Goal: Check status: Check status

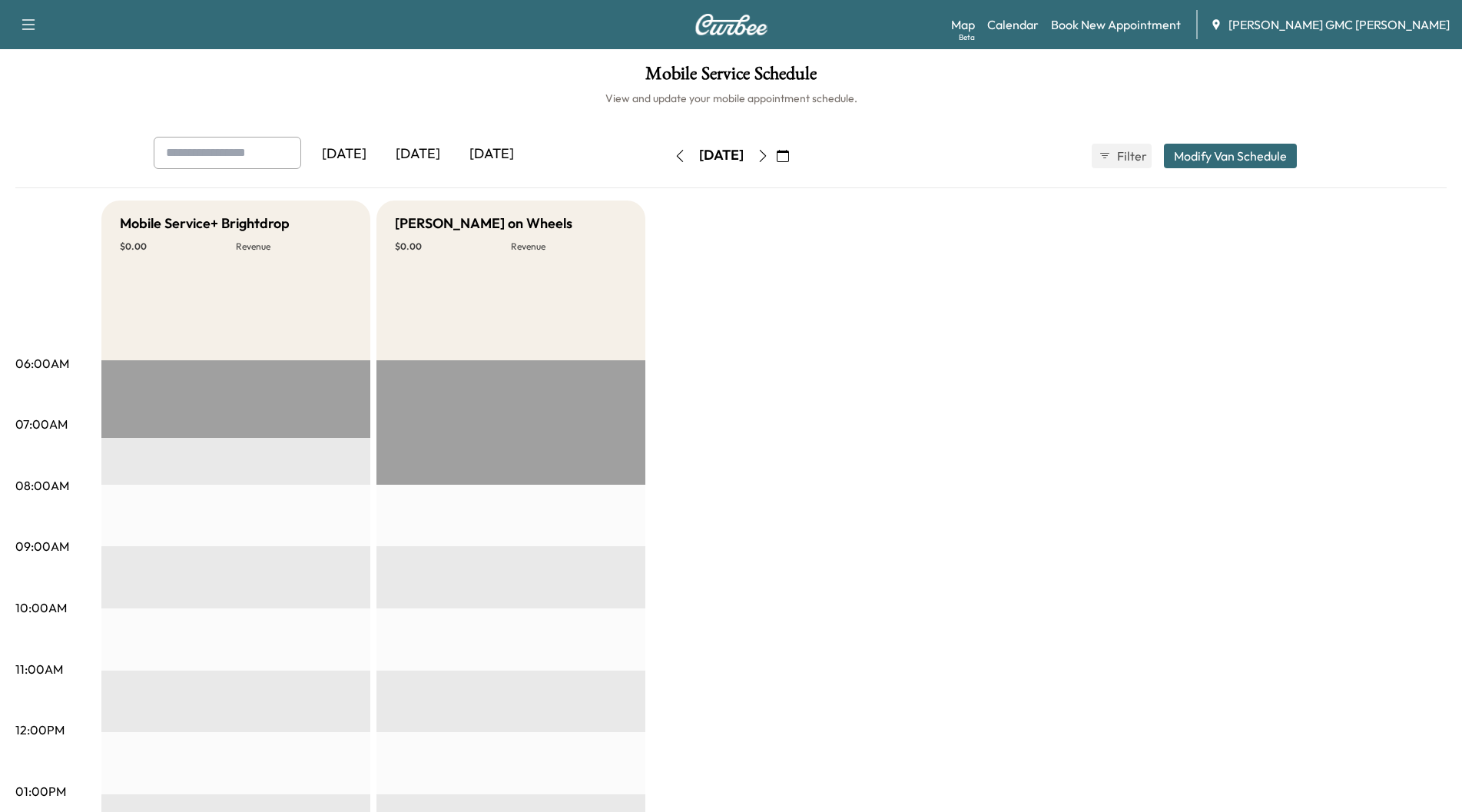
click at [419, 155] on div "[DATE]" at bounding box center [417, 155] width 74 height 36
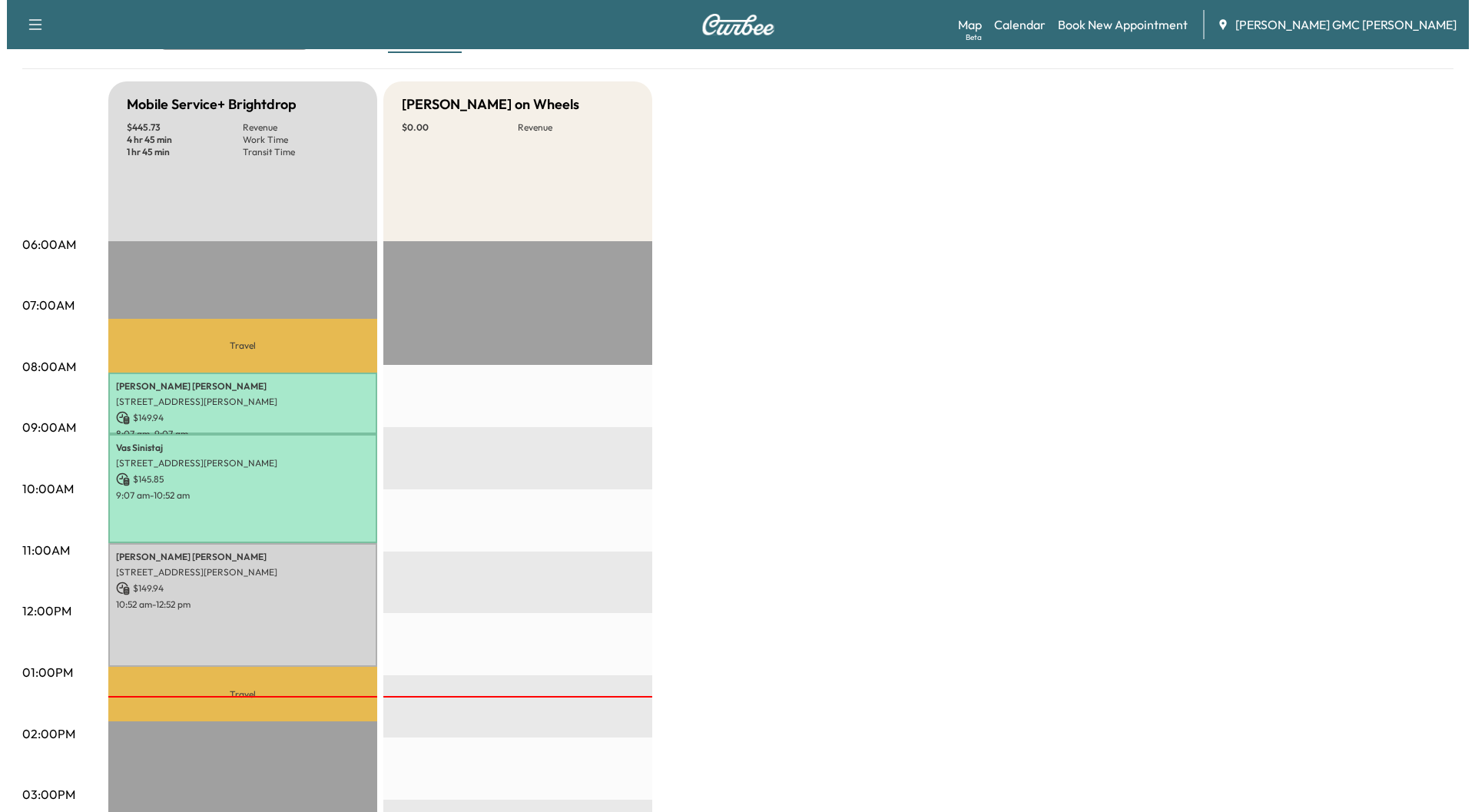
scroll to position [154, 0]
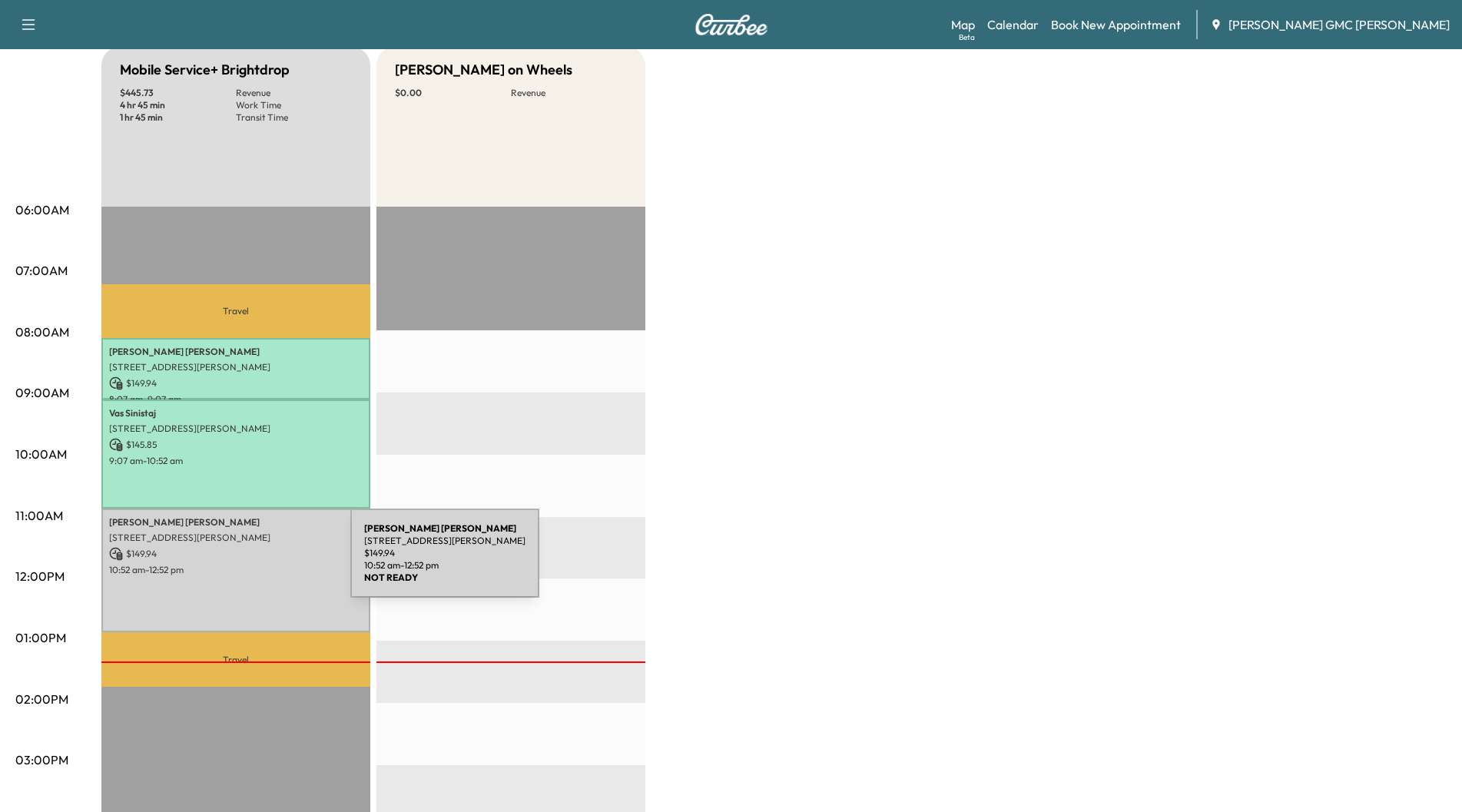
click at [235, 563] on p "10:52 am - 12:52 pm" at bounding box center [236, 569] width 254 height 13
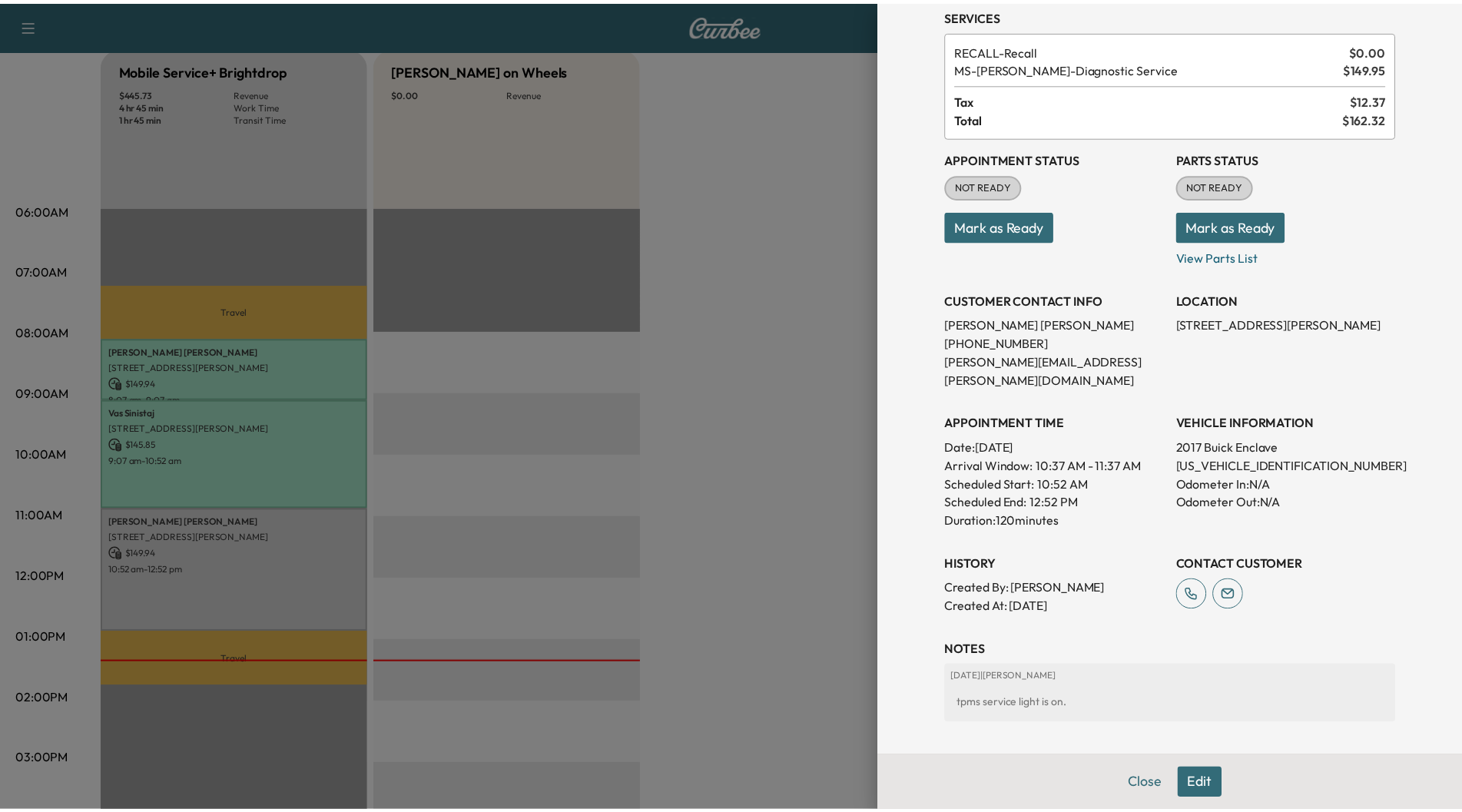
scroll to position [0, 0]
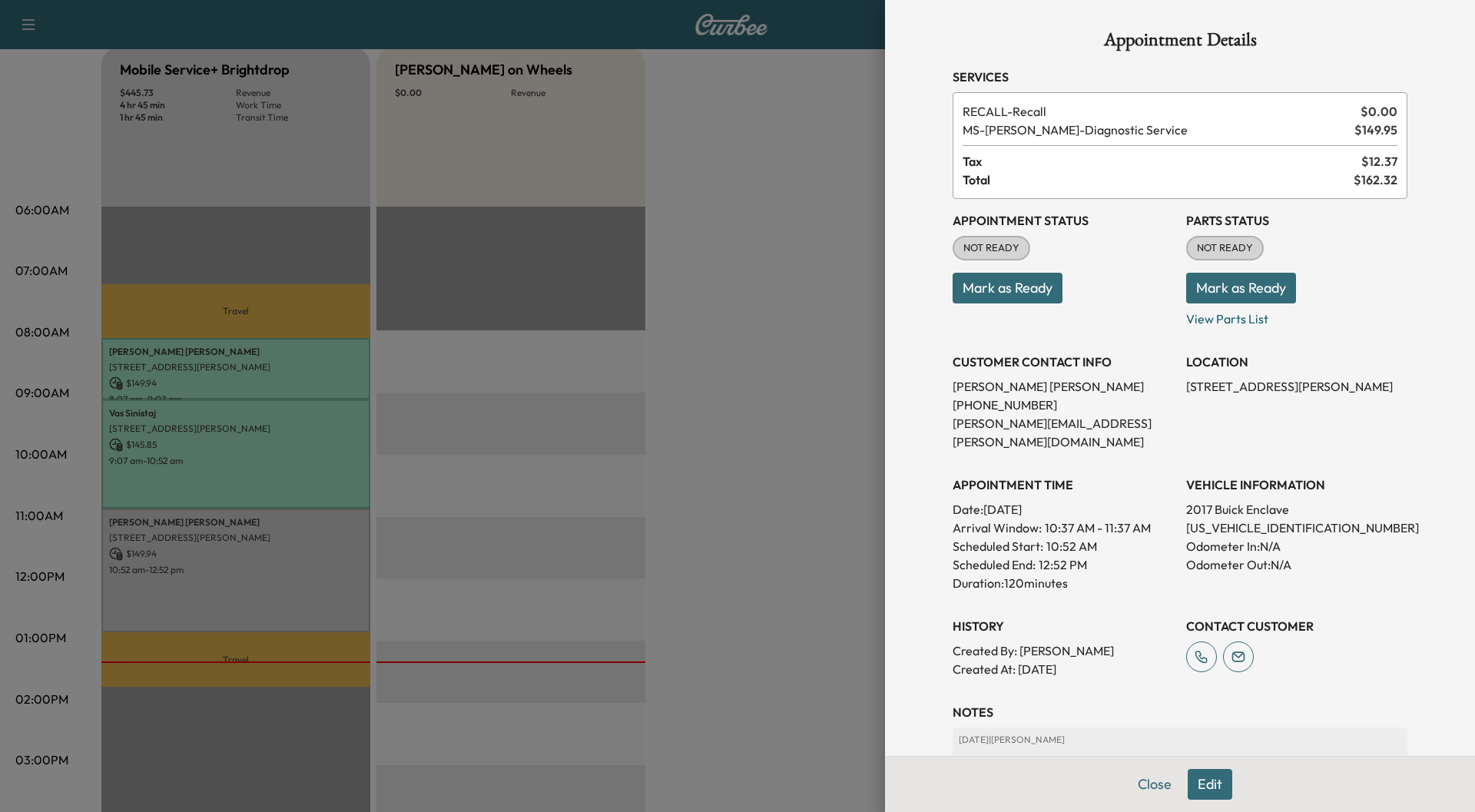
click at [1241, 279] on button "Mark as Ready" at bounding box center [1241, 288] width 110 height 30
click at [857, 293] on div at bounding box center [737, 406] width 1475 height 812
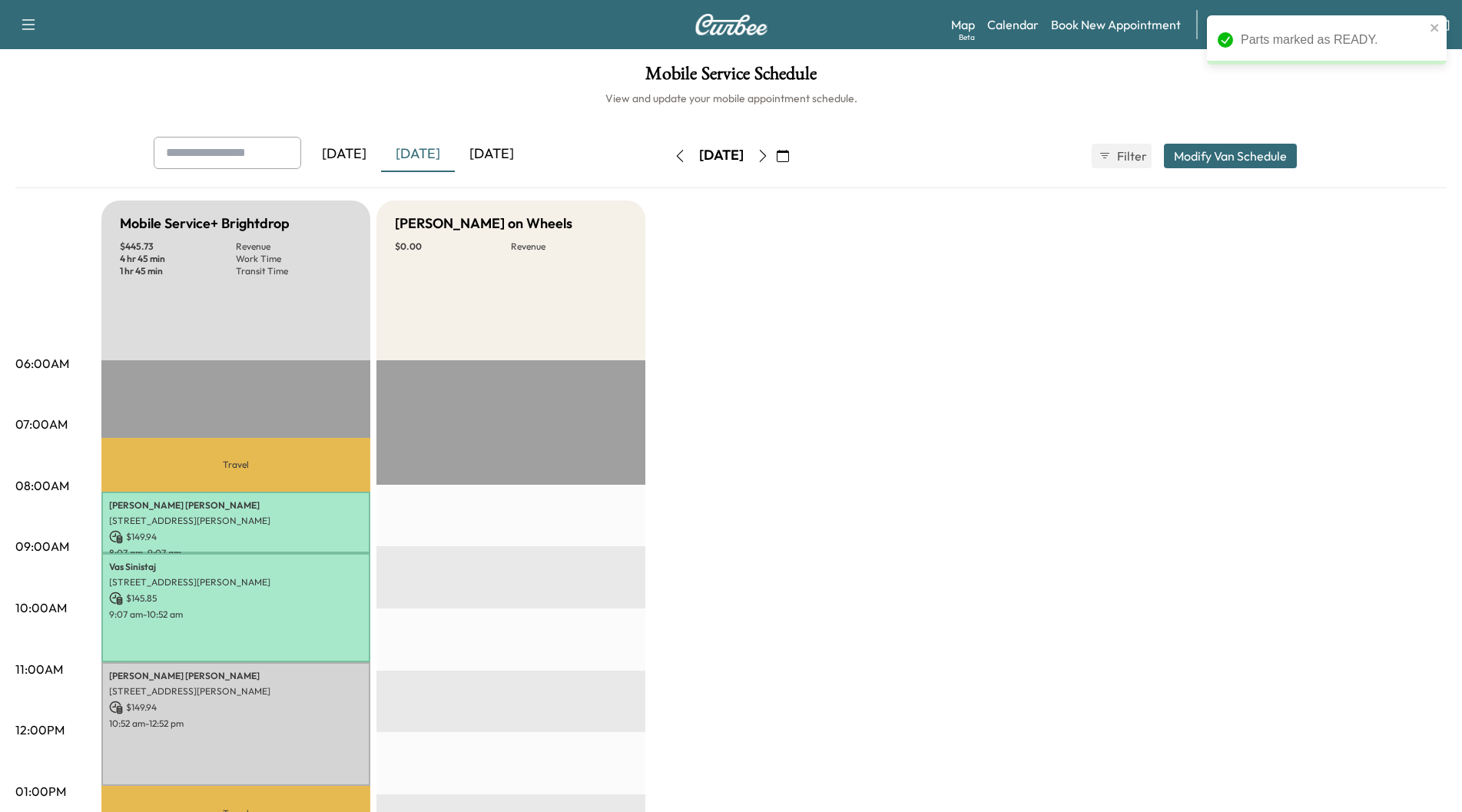
click at [485, 152] on div "[DATE]" at bounding box center [491, 155] width 74 height 36
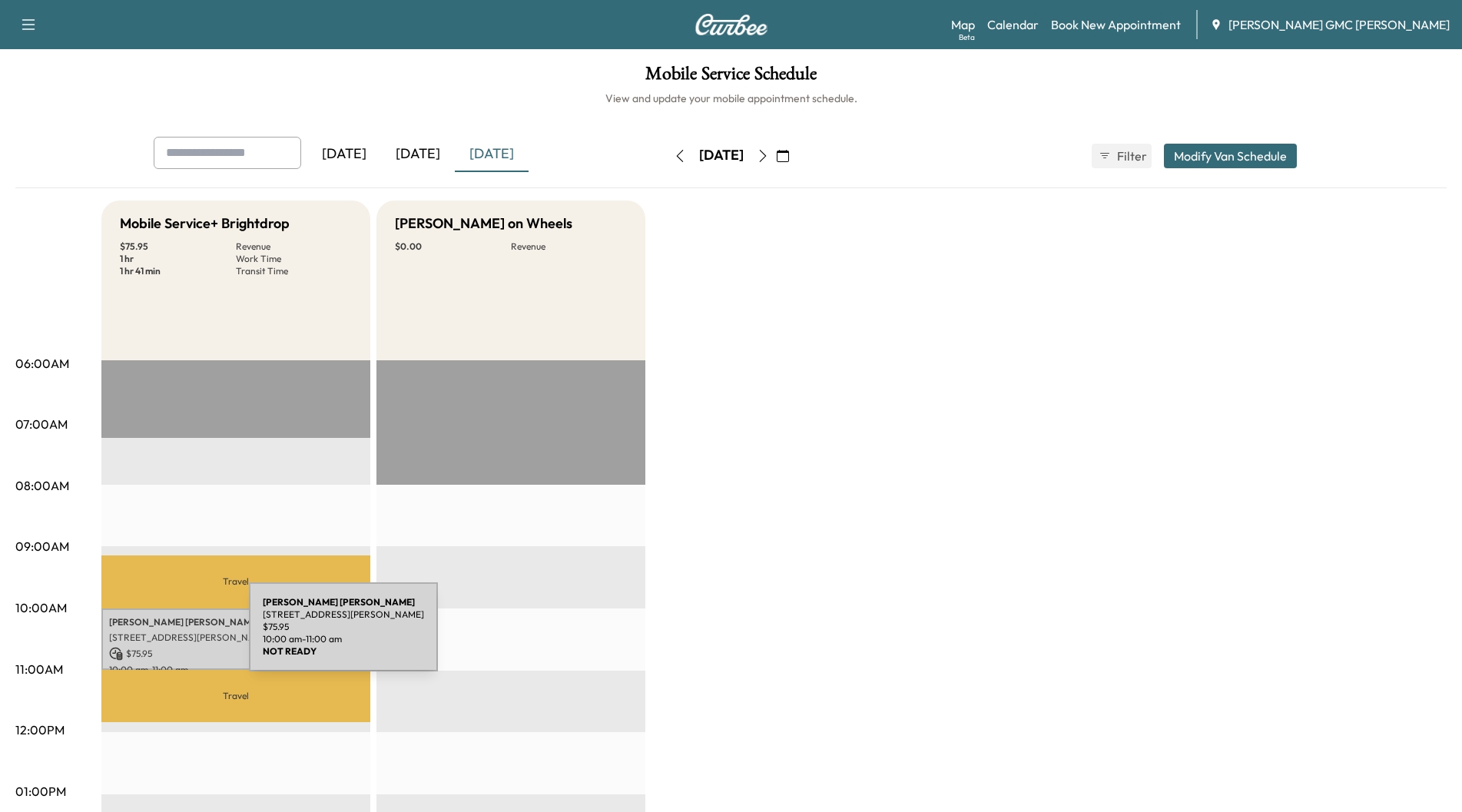
click at [134, 636] on p "[STREET_ADDRESS][PERSON_NAME]" at bounding box center [236, 637] width 254 height 13
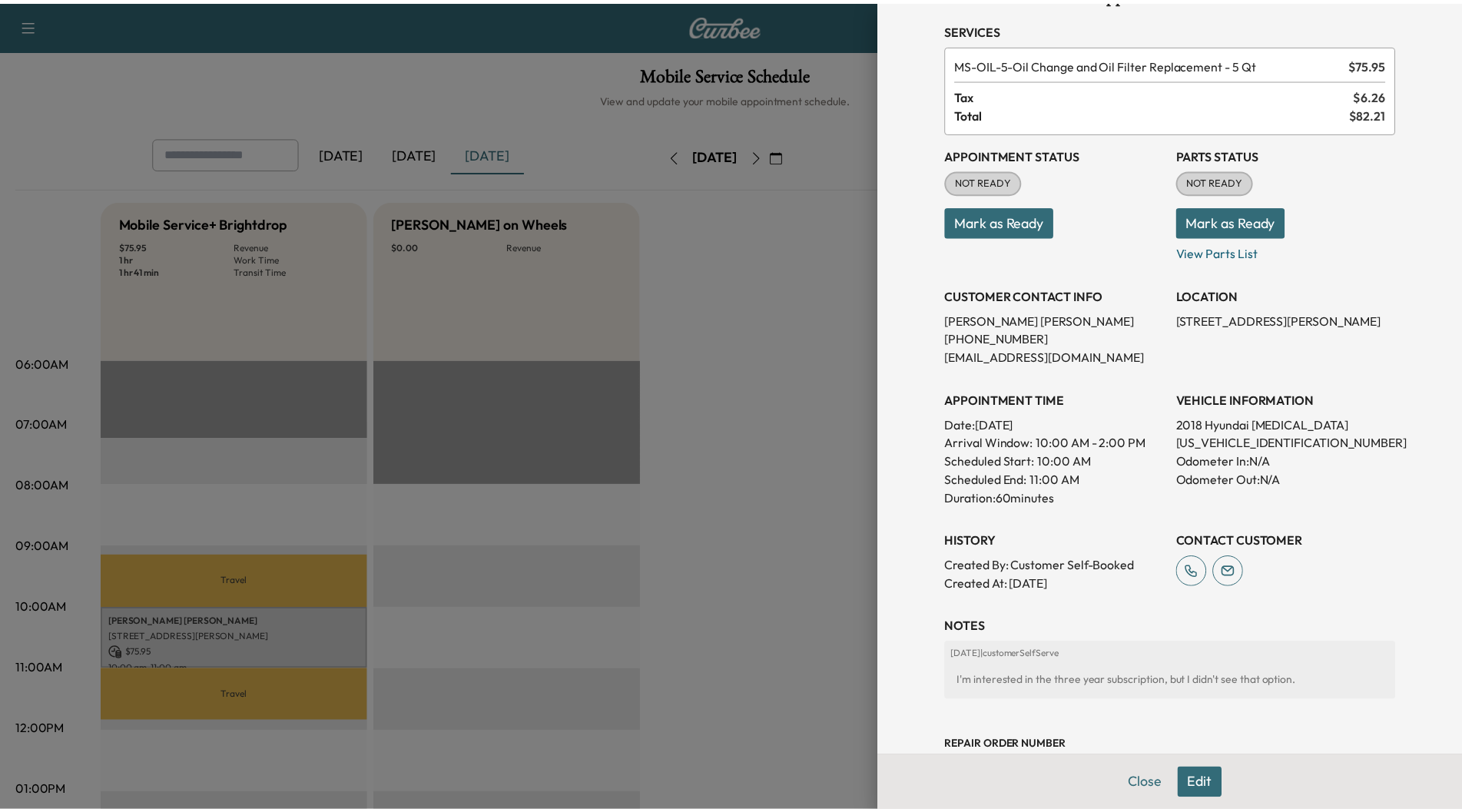
scroll to position [77, 0]
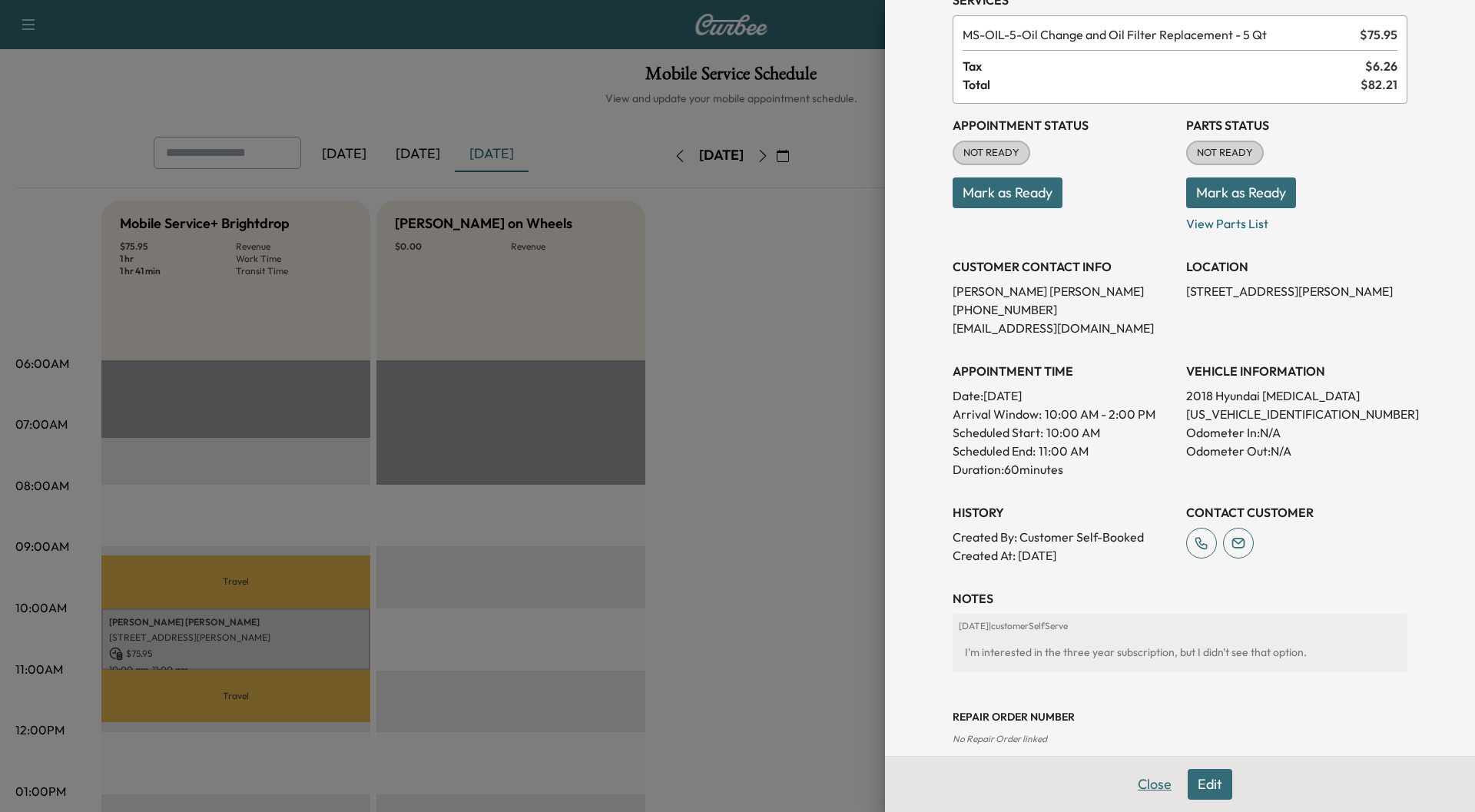
click at [1128, 782] on button "Close" at bounding box center [1155, 784] width 54 height 30
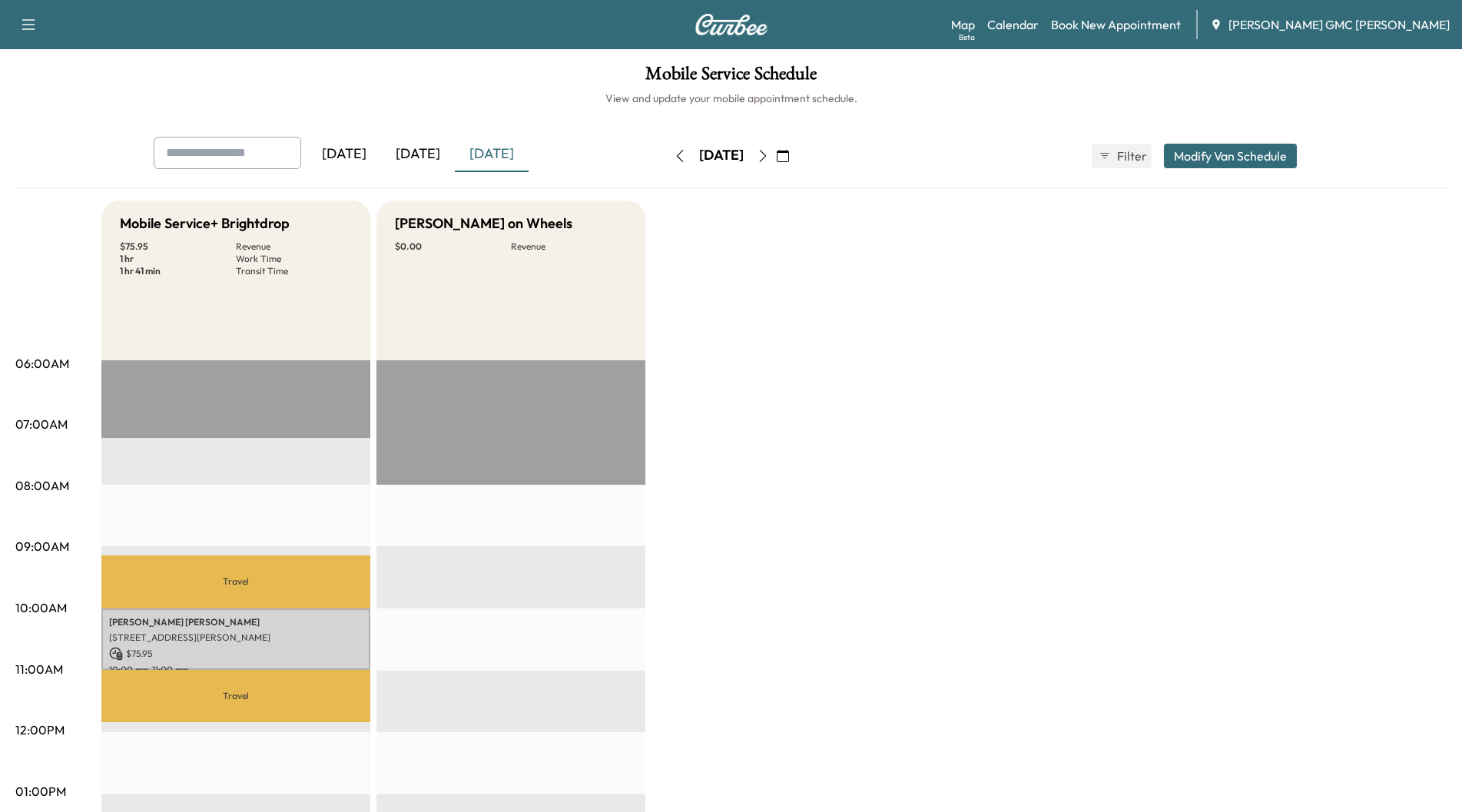
click at [769, 156] on icon "button" at bounding box center [762, 156] width 13 height 13
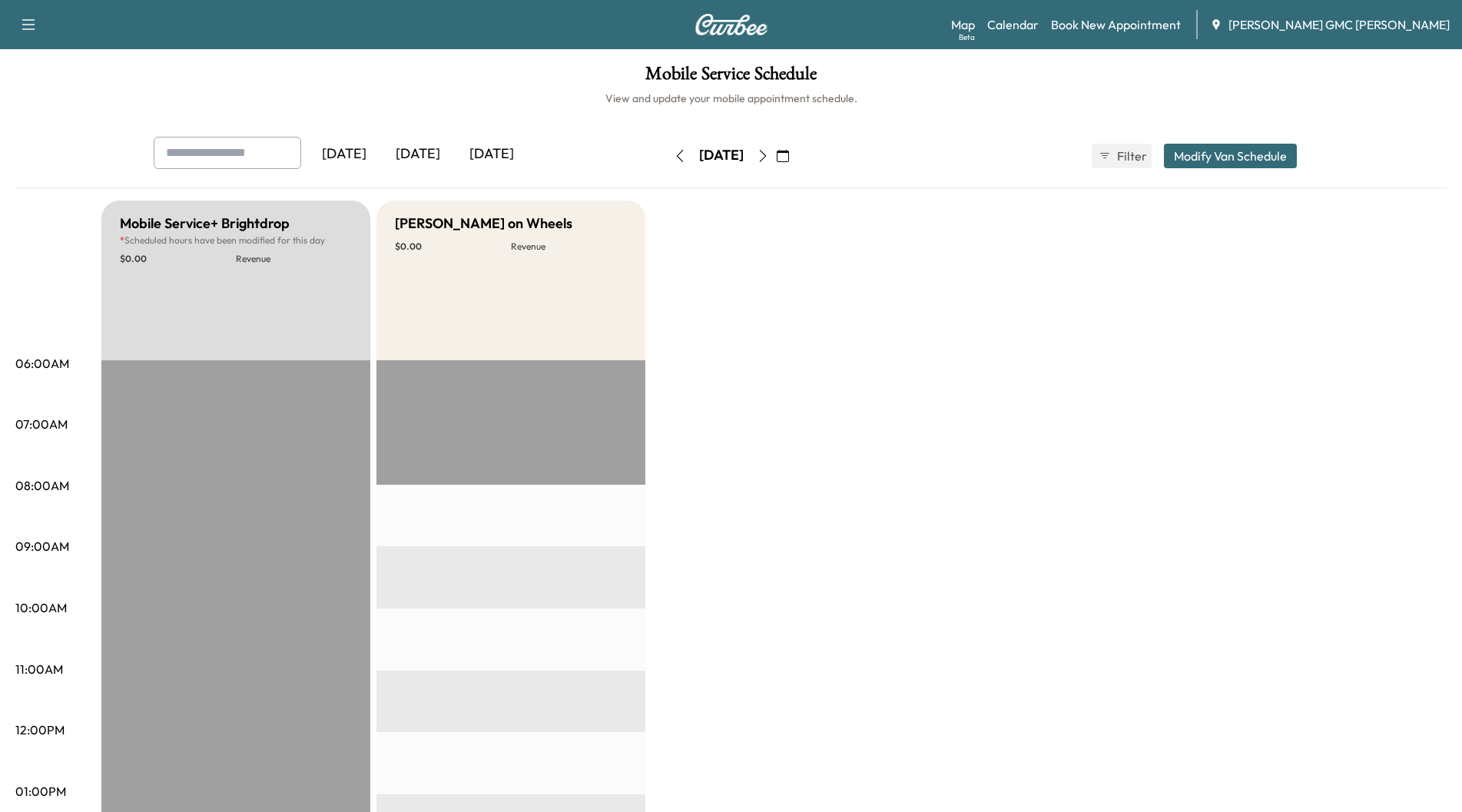
click at [769, 154] on icon "button" at bounding box center [762, 156] width 13 height 13
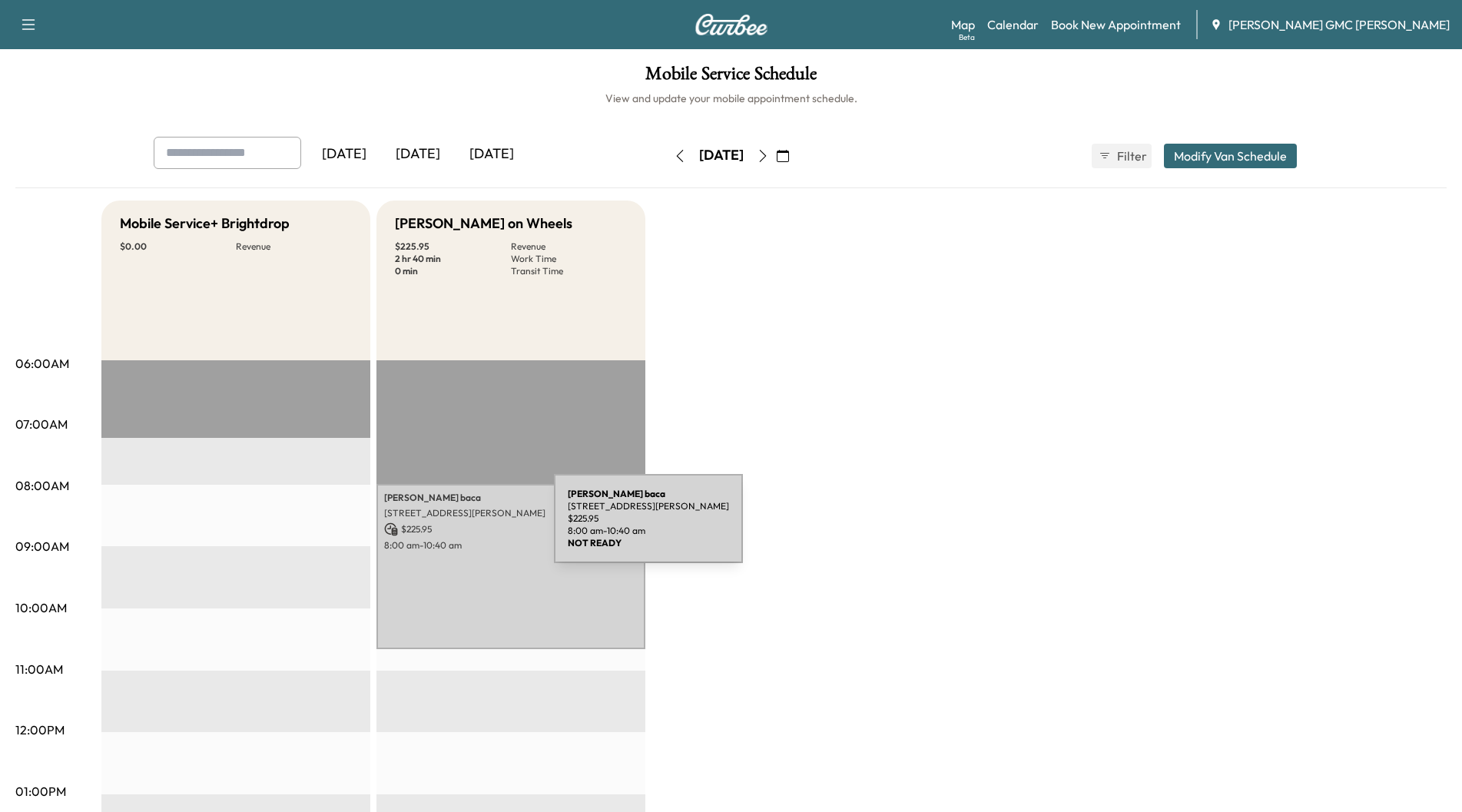
click at [438, 528] on p "$ 225.95" at bounding box center [511, 529] width 254 height 14
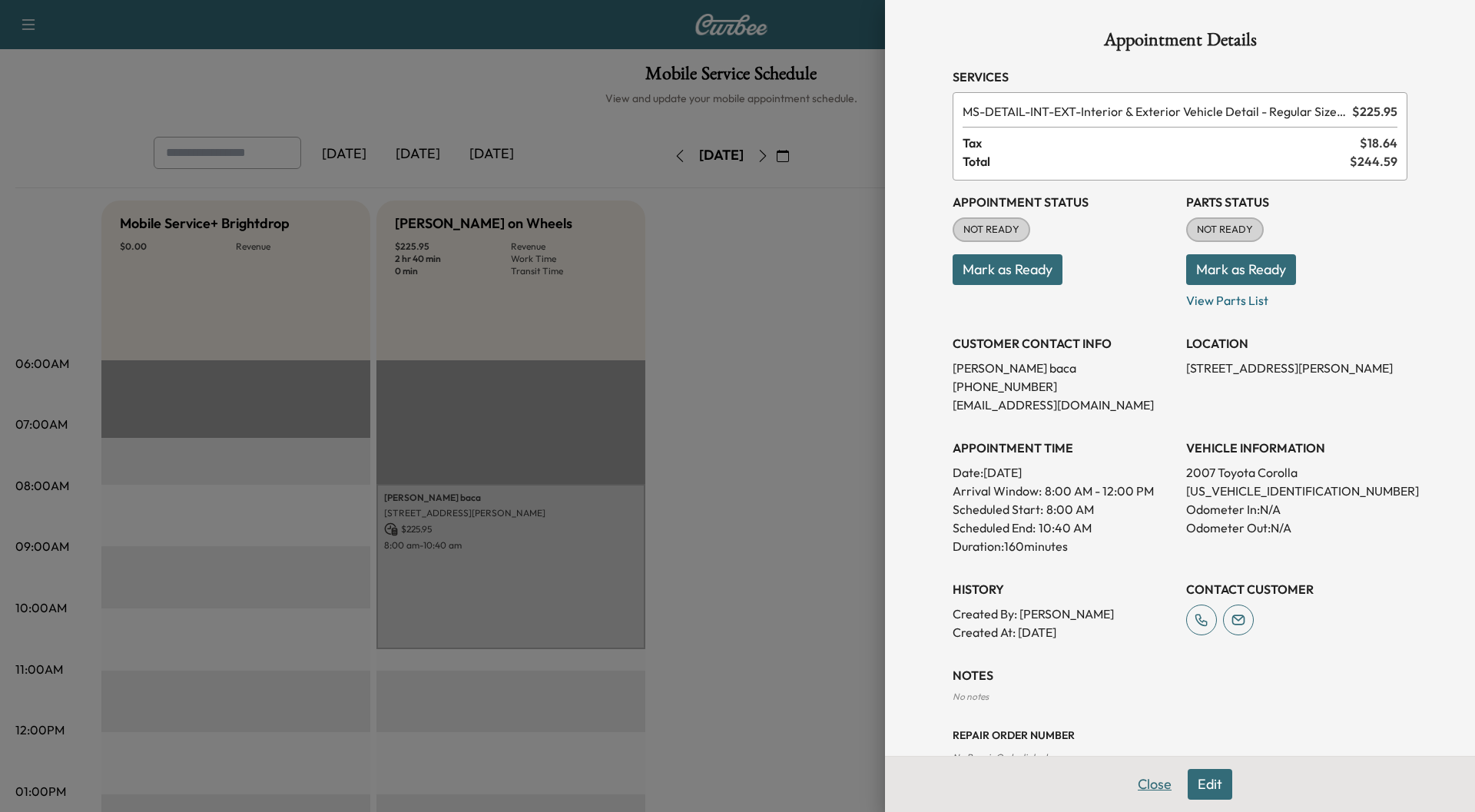
drag, startPoint x: 1130, startPoint y: 787, endPoint x: 1014, endPoint y: 753, distance: 120.9
click at [1130, 786] on button "Close" at bounding box center [1155, 784] width 54 height 30
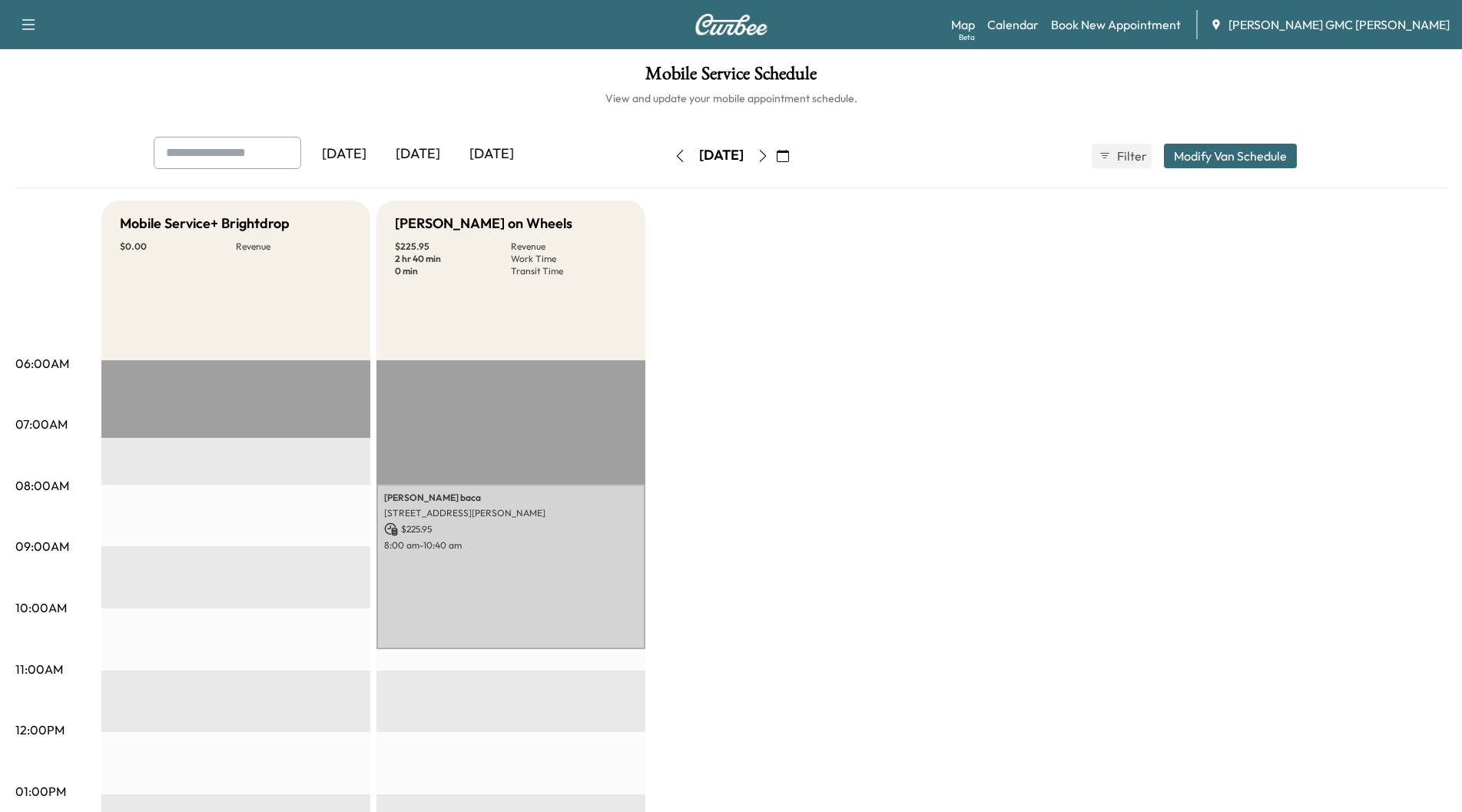
click at [769, 155] on icon "button" at bounding box center [762, 156] width 13 height 13
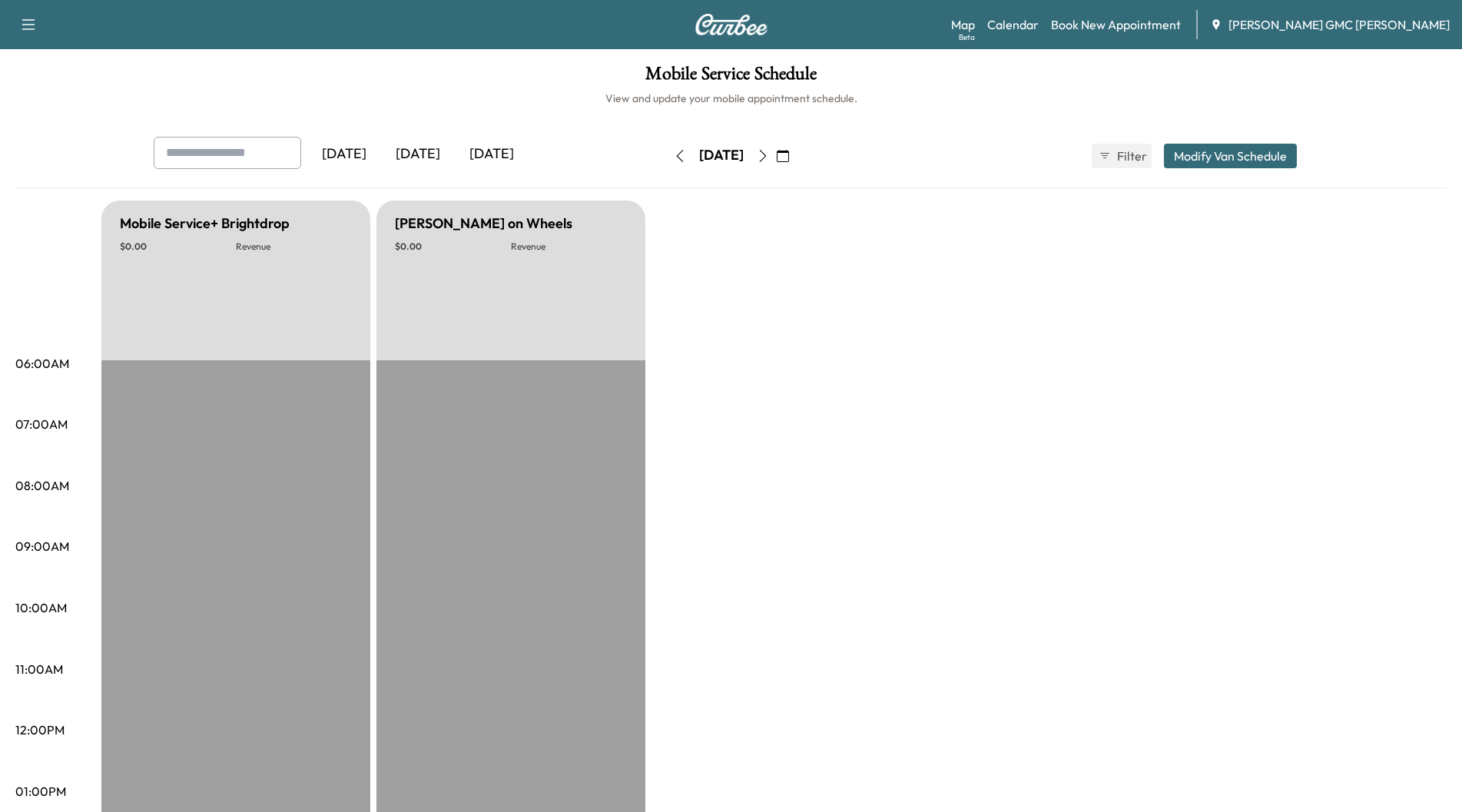
click at [769, 156] on icon "button" at bounding box center [762, 156] width 13 height 13
click at [769, 159] on icon "button" at bounding box center [762, 156] width 13 height 13
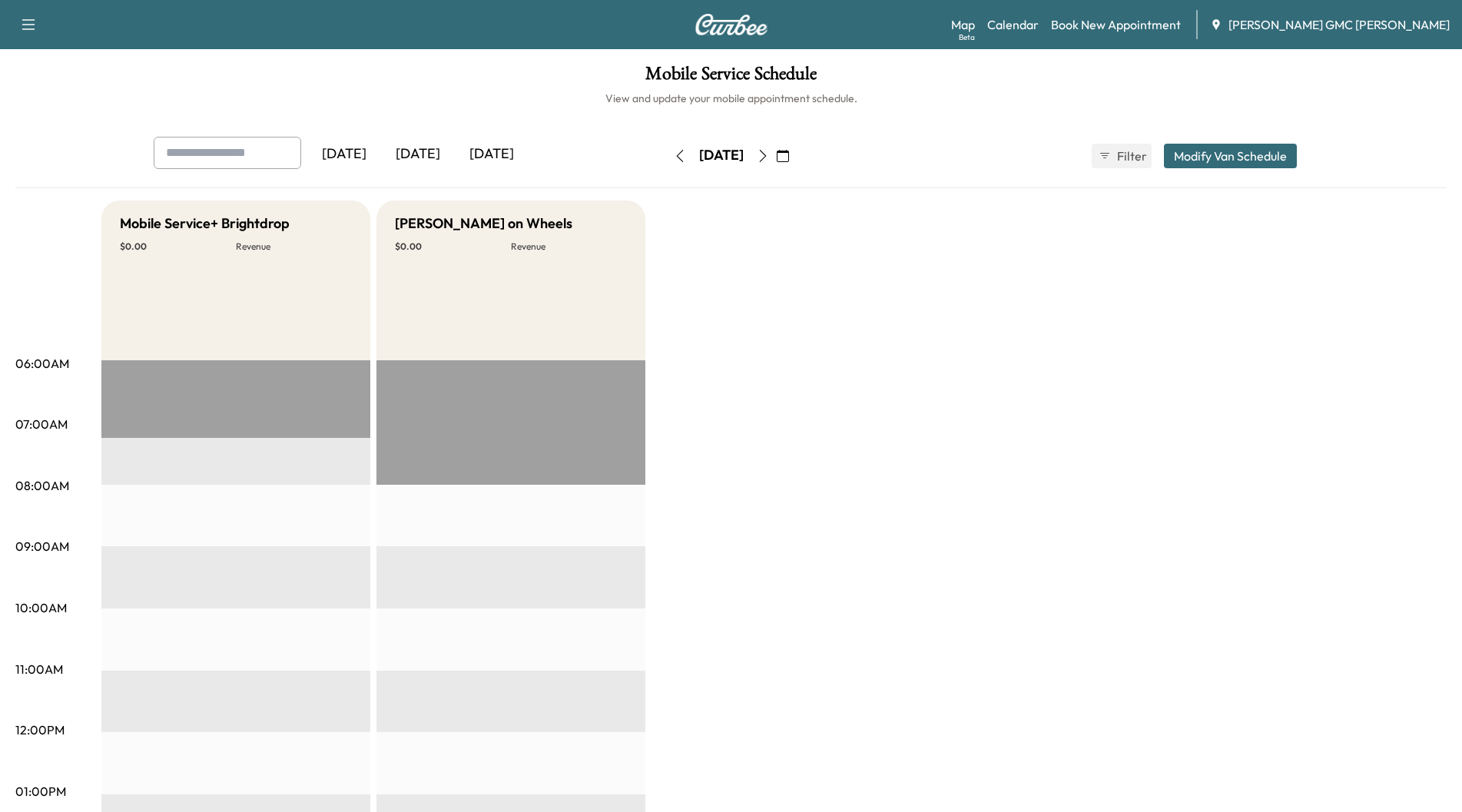
click at [769, 161] on icon "button" at bounding box center [762, 156] width 13 height 13
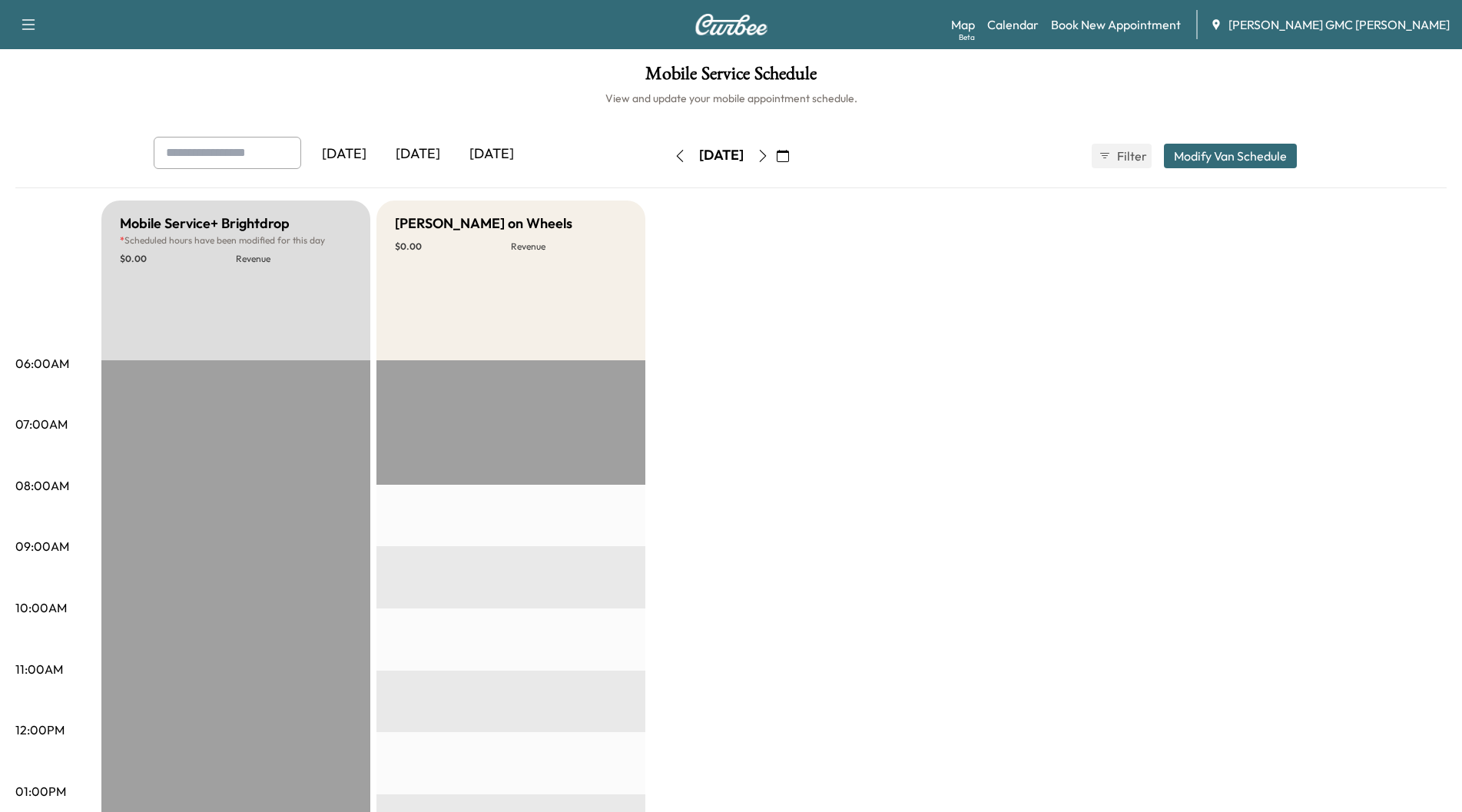
click at [769, 159] on icon "button" at bounding box center [762, 156] width 13 height 13
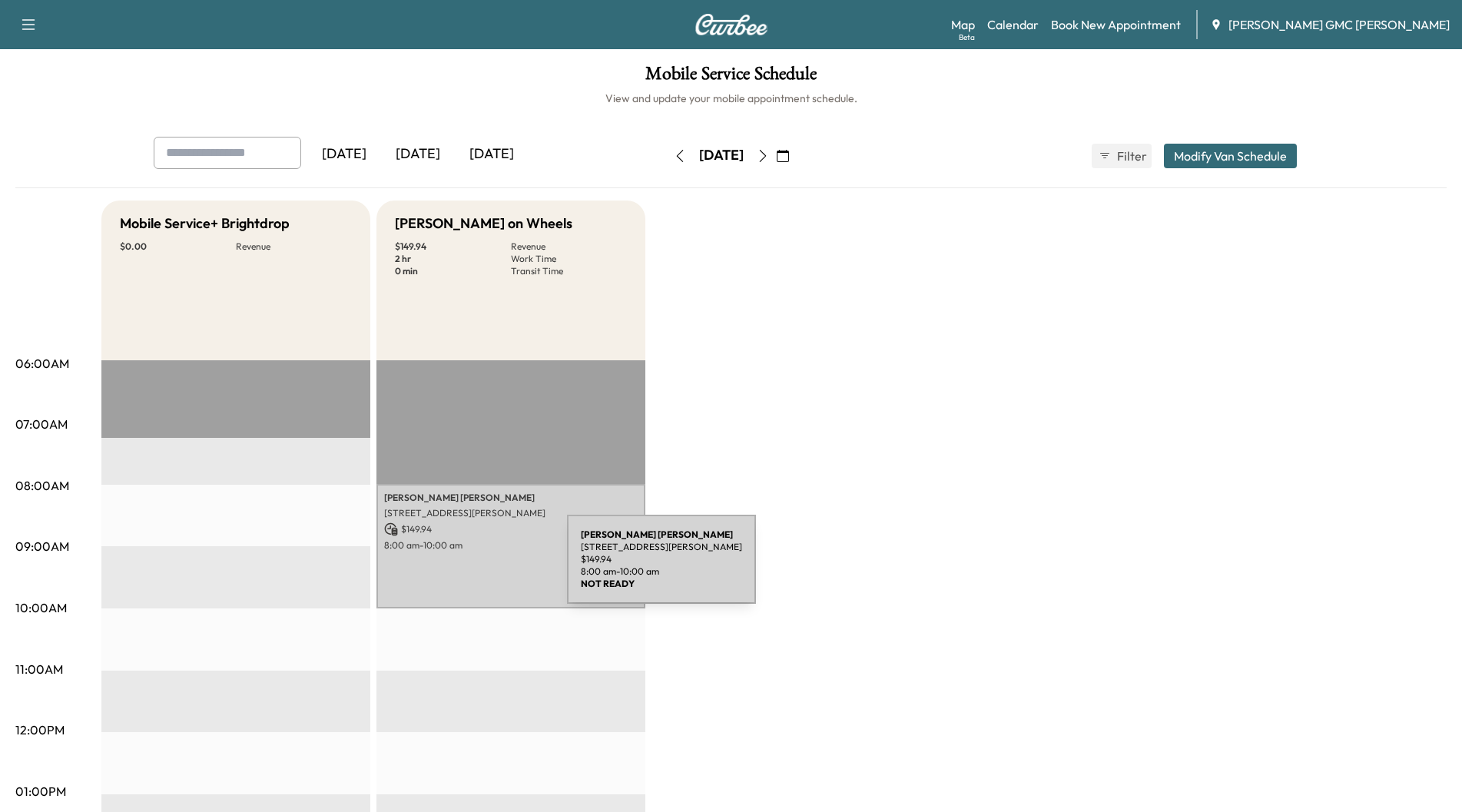
click at [452, 568] on div "[PERSON_NAME] [STREET_ADDRESS] $ 149.94 8:00 am - 10:00 am" at bounding box center [511, 546] width 269 height 124
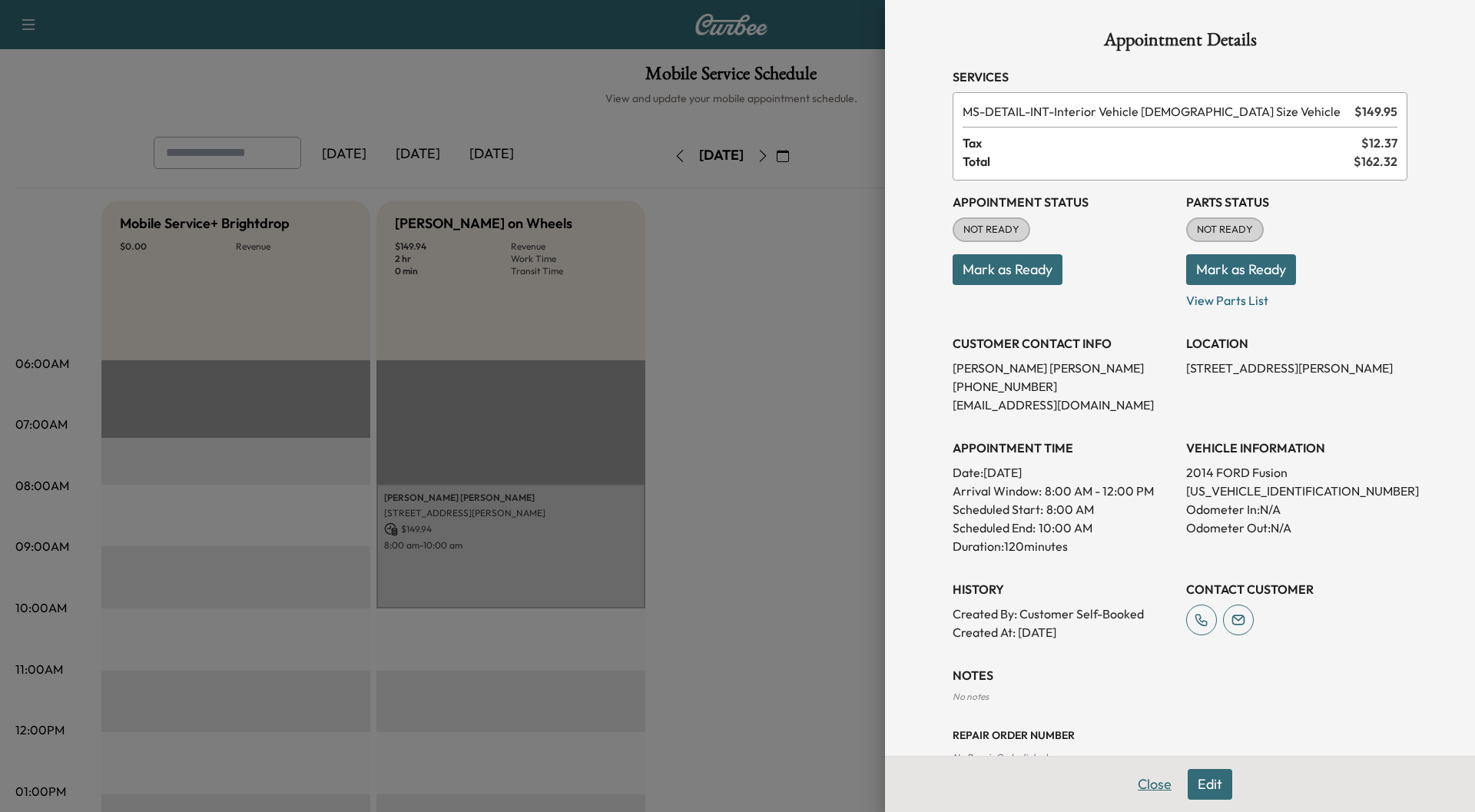
click at [1150, 785] on button "Close" at bounding box center [1155, 784] width 54 height 30
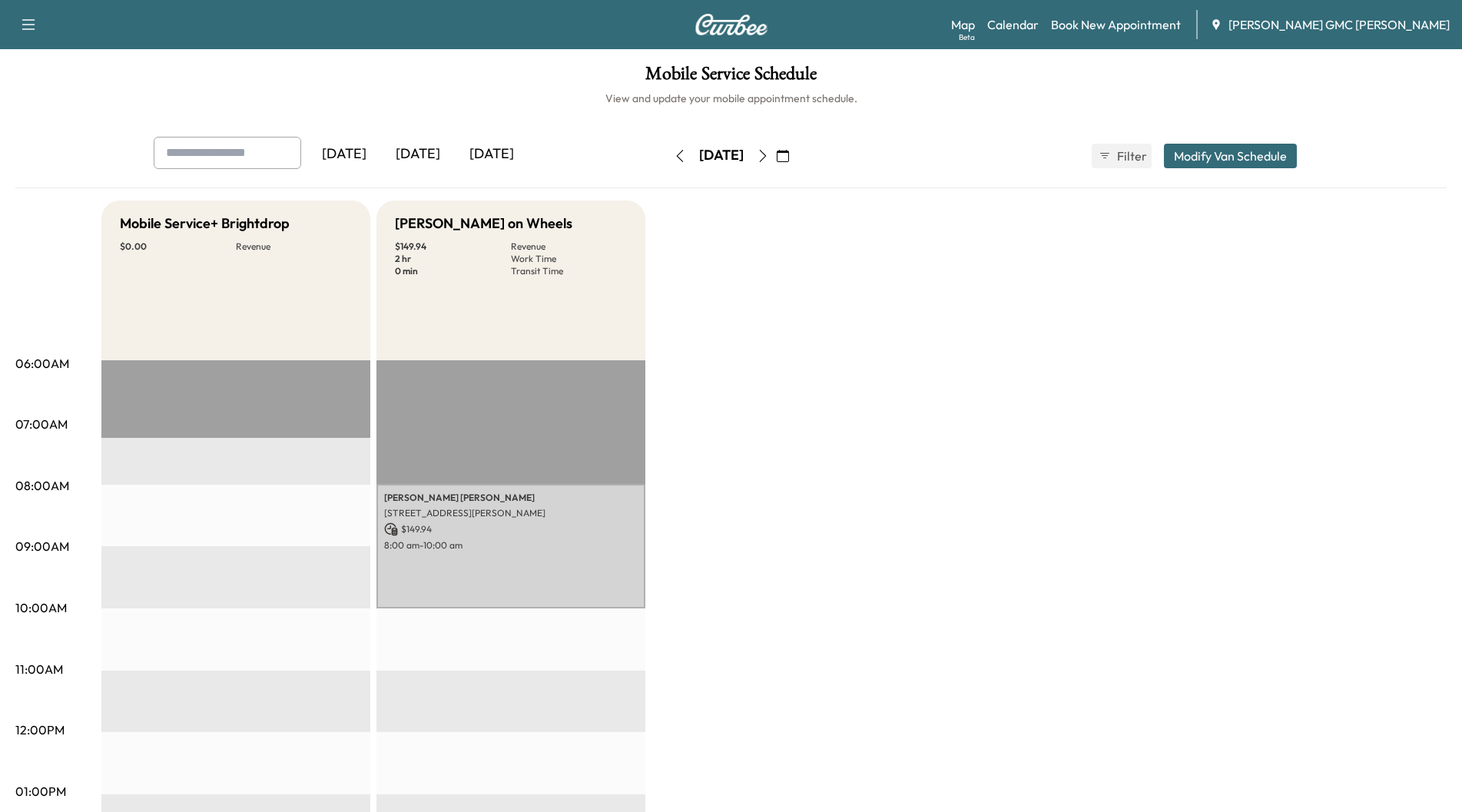
click at [769, 154] on icon "button" at bounding box center [762, 156] width 13 height 13
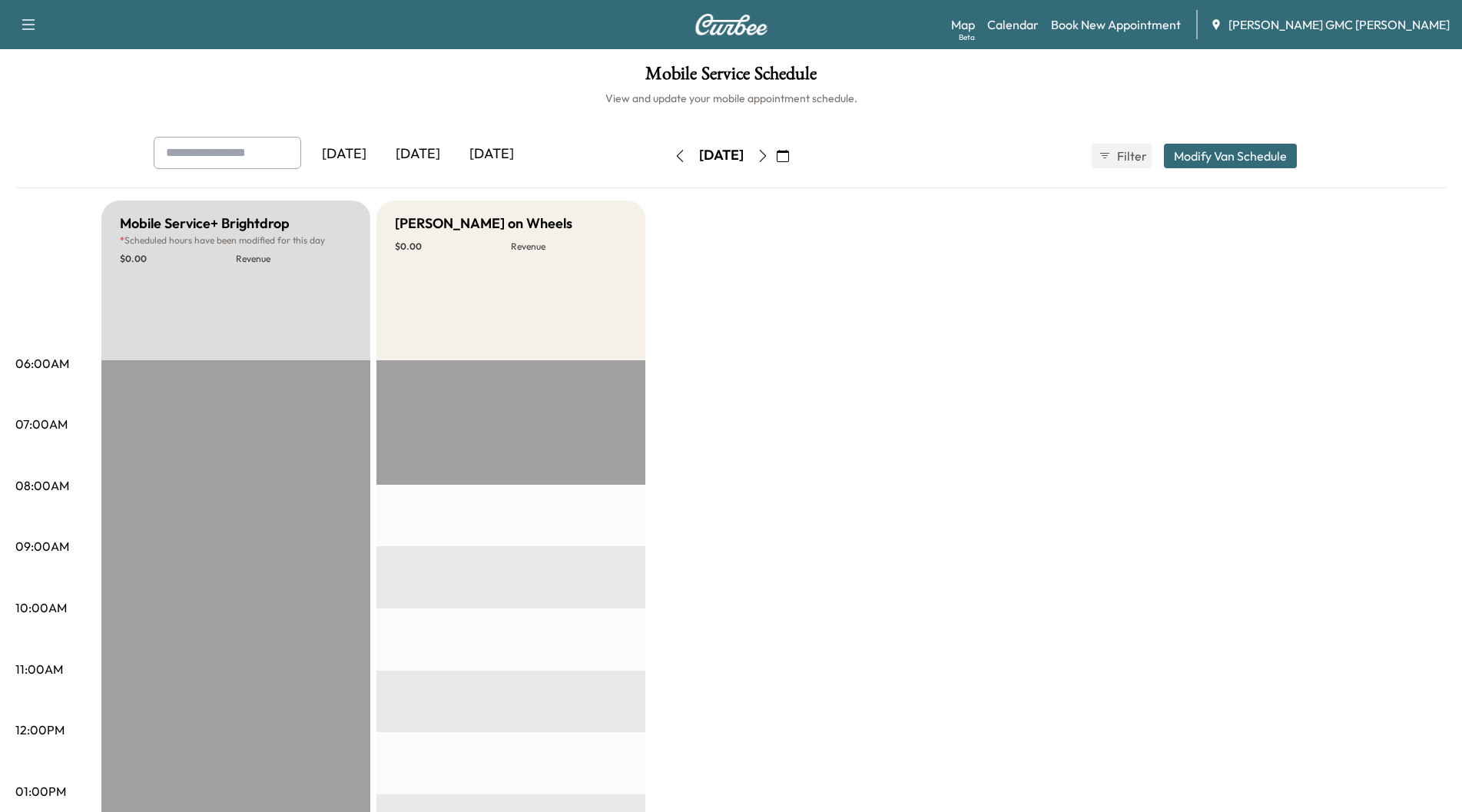
click at [796, 154] on button "button" at bounding box center [783, 156] width 26 height 25
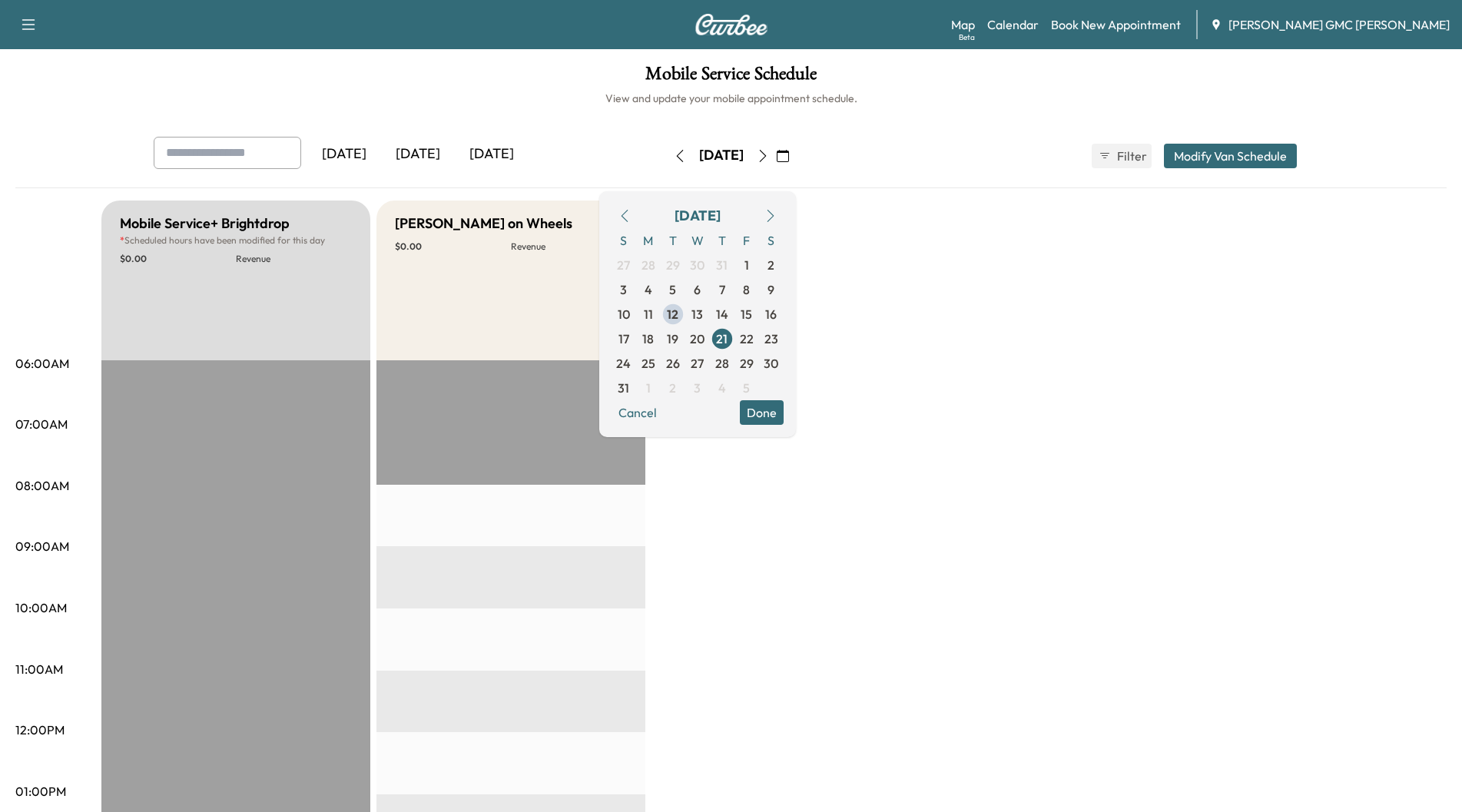
click at [766, 154] on icon "button" at bounding box center [762, 156] width 7 height 13
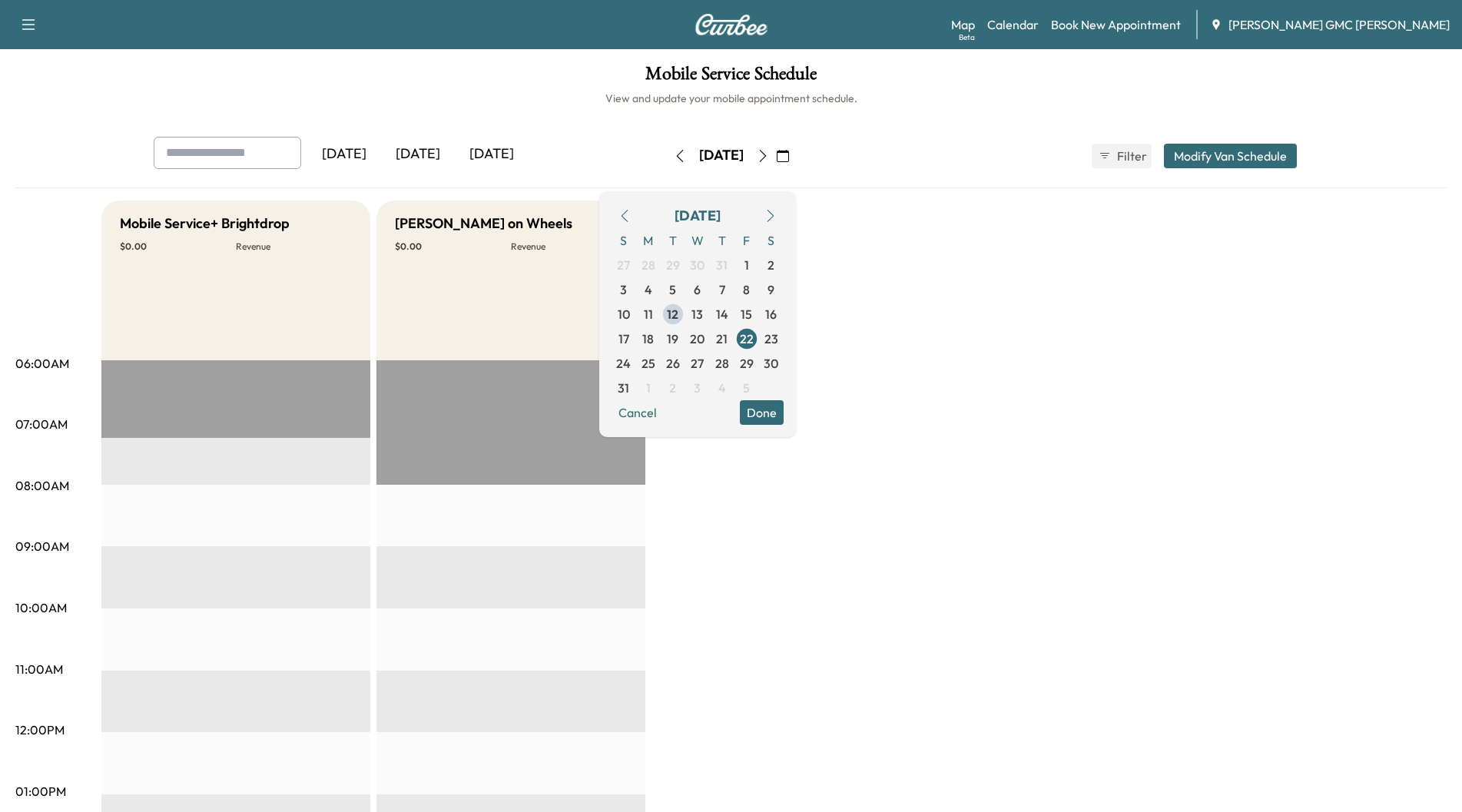
click at [796, 154] on button "button" at bounding box center [783, 156] width 26 height 25
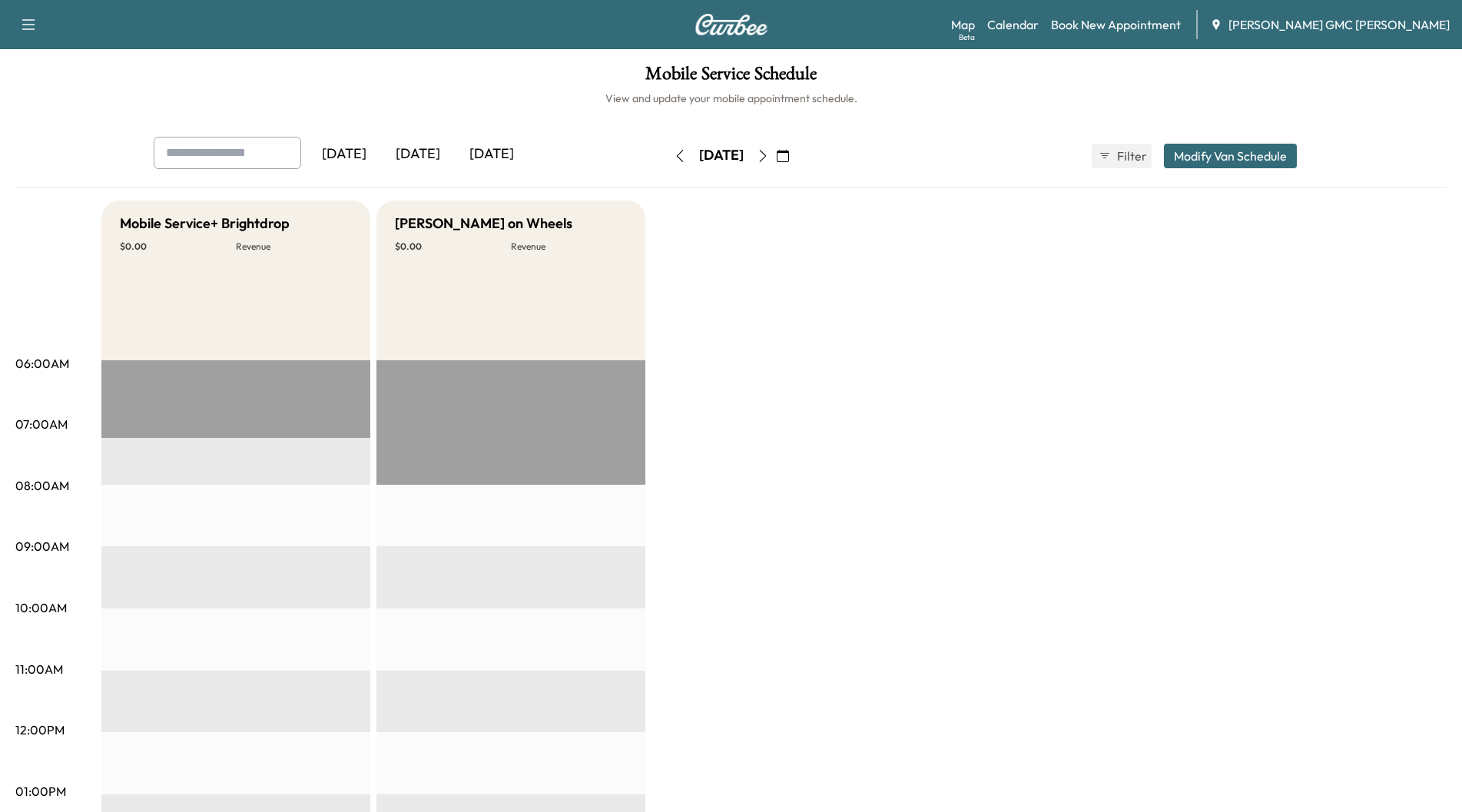
click at [766, 161] on icon "button" at bounding box center [762, 156] width 7 height 13
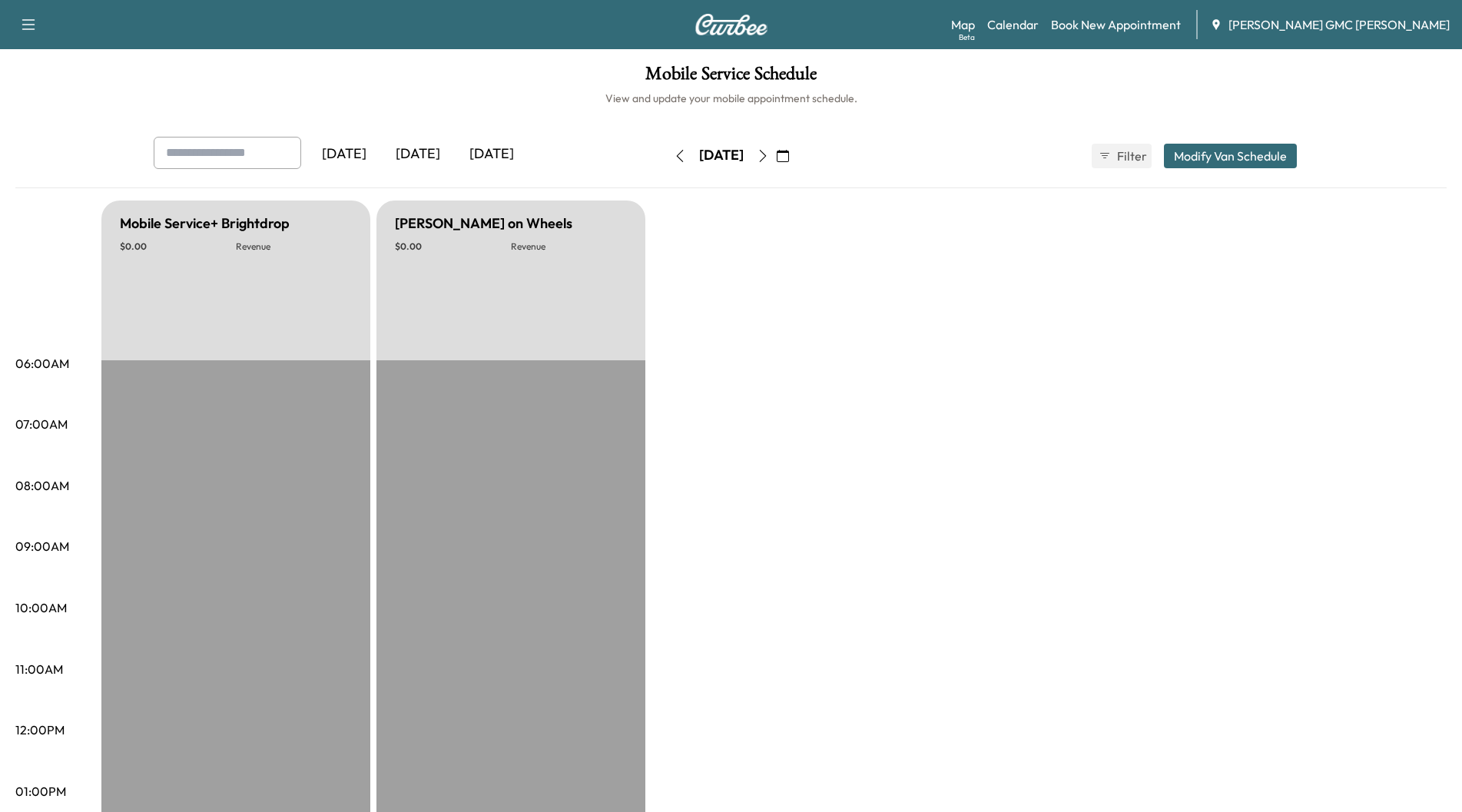
click at [673, 155] on icon "button" at bounding box center [679, 156] width 13 height 13
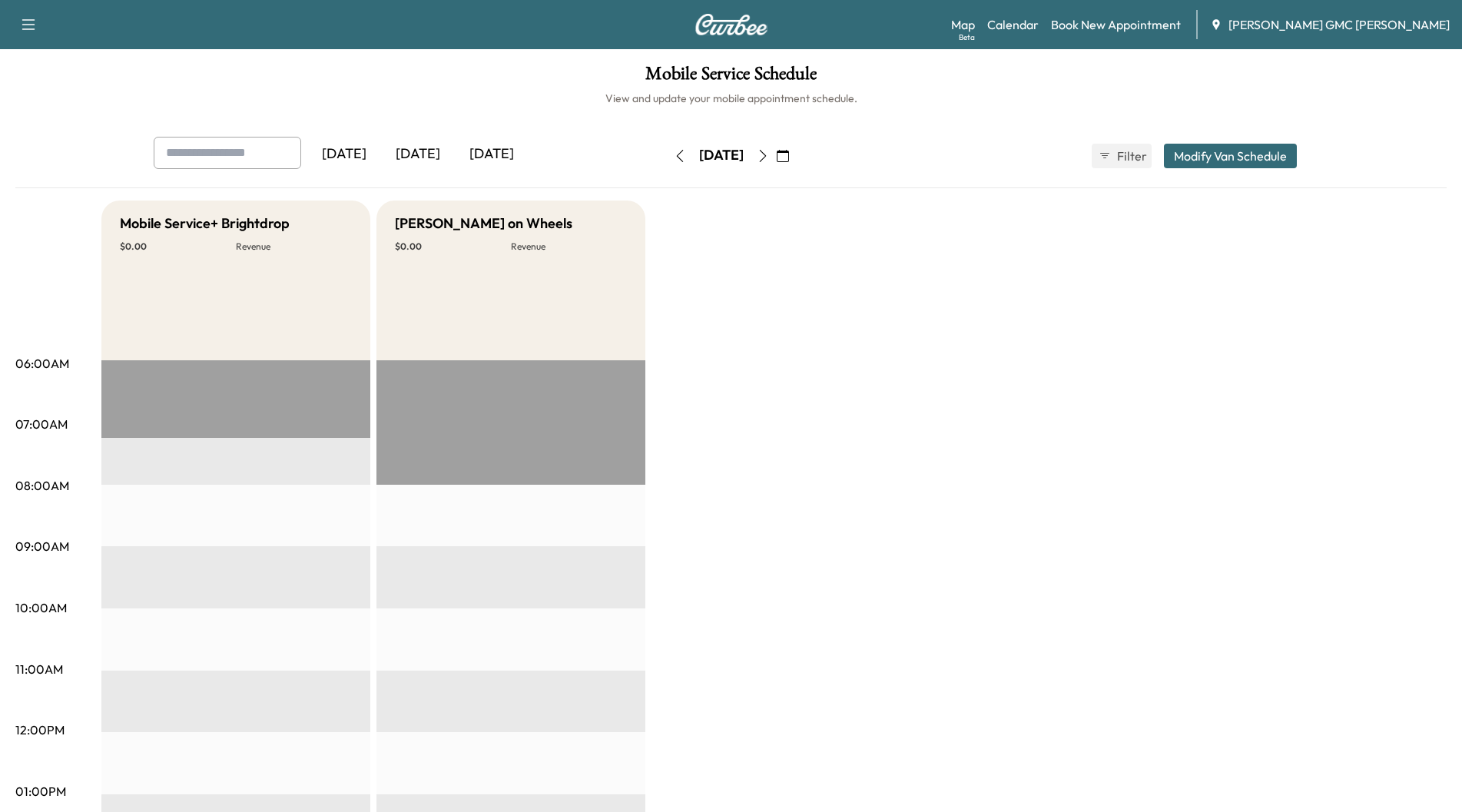
click at [430, 155] on div "[DATE]" at bounding box center [417, 155] width 74 height 36
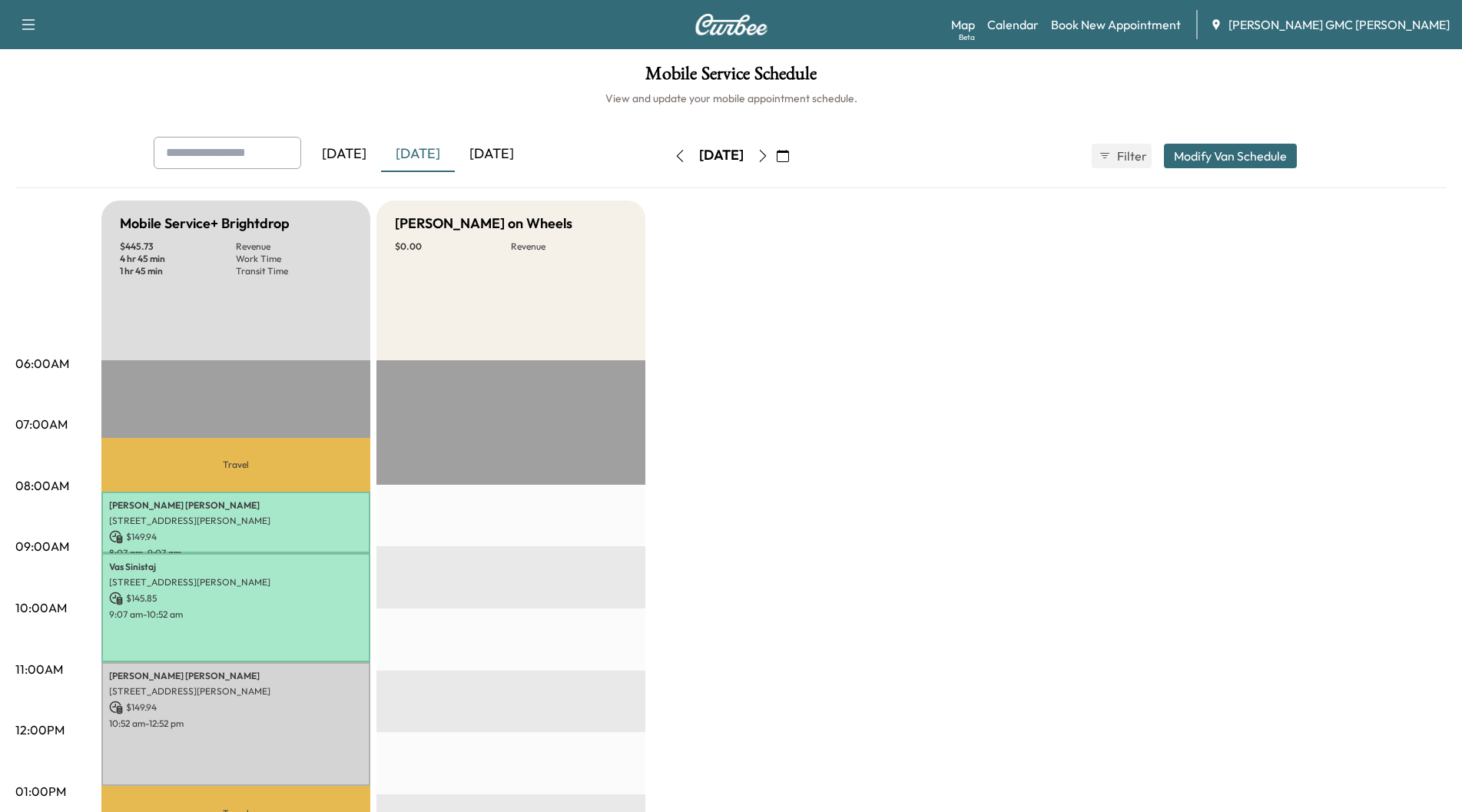
click at [471, 154] on div "[DATE]" at bounding box center [491, 155] width 74 height 36
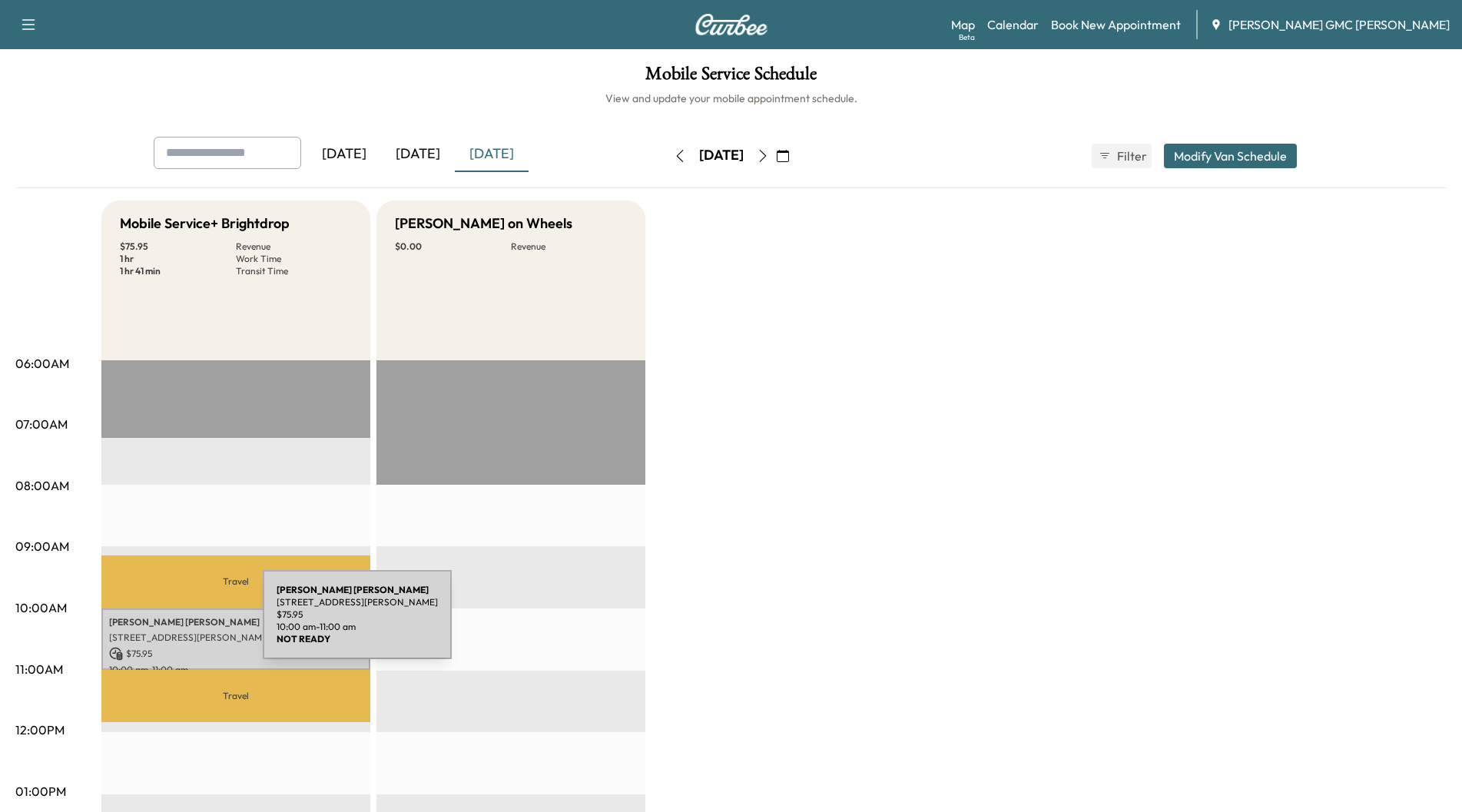
click at [147, 623] on p "[PERSON_NAME]" at bounding box center [236, 622] width 254 height 13
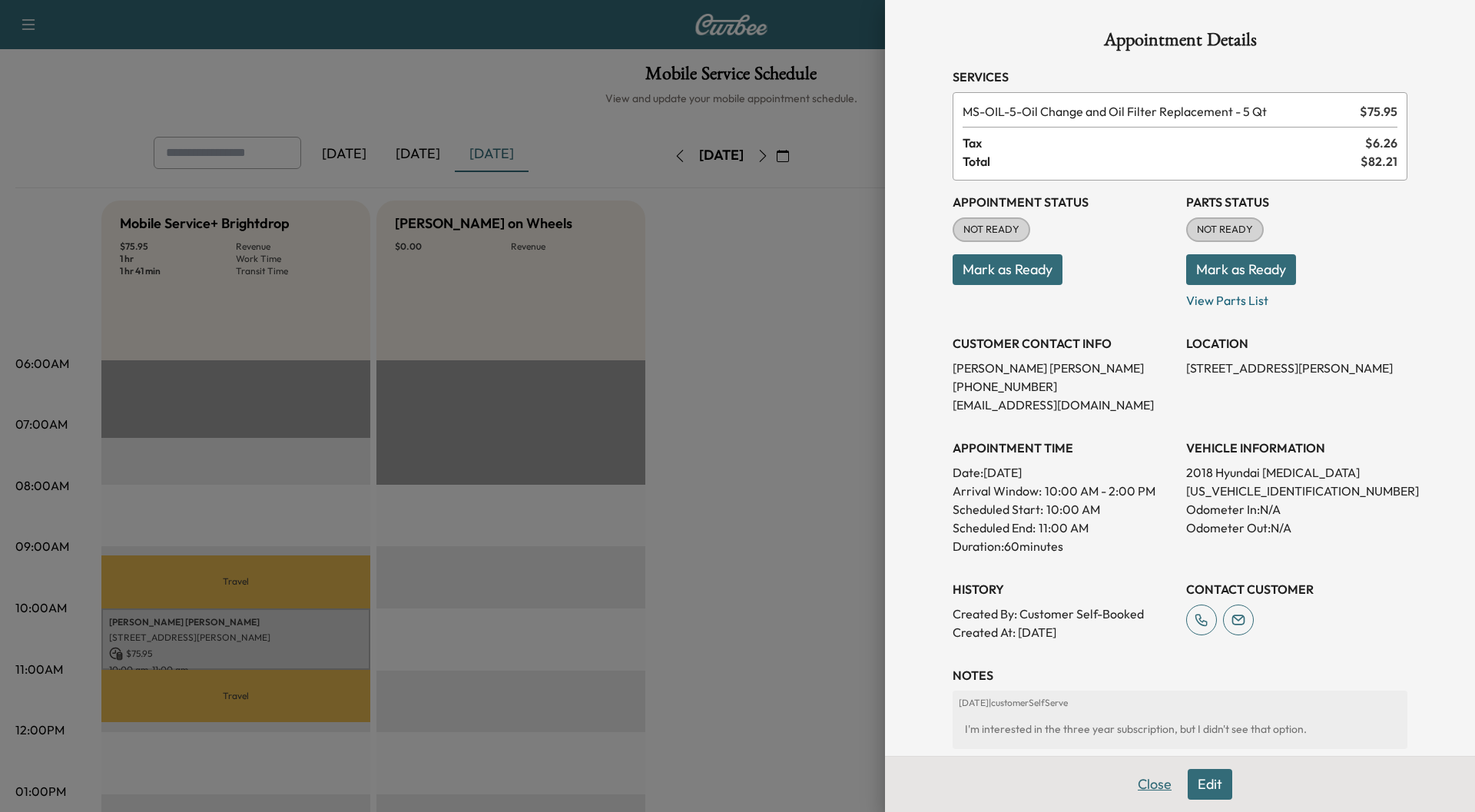
click at [1141, 788] on button "Close" at bounding box center [1155, 784] width 54 height 30
